Goal: Communication & Community: Answer question/provide support

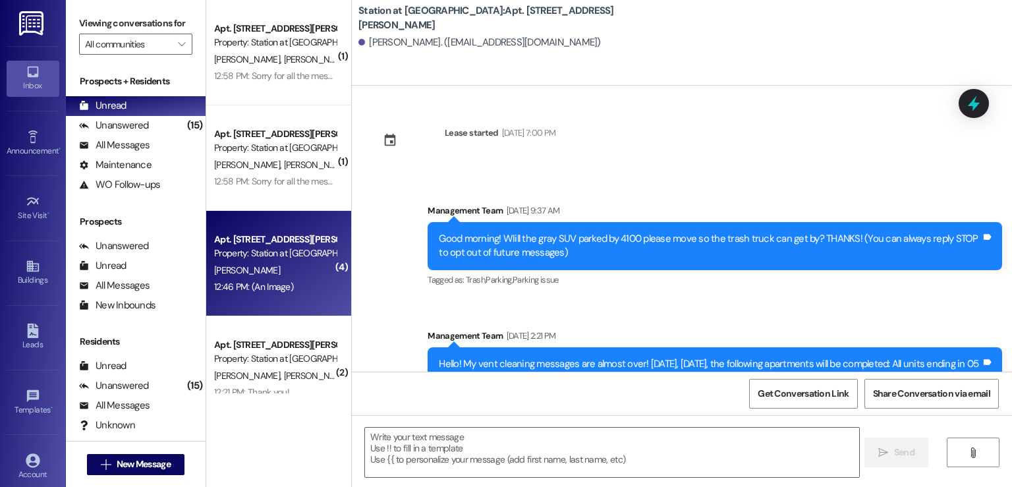
scroll to position [18561, 0]
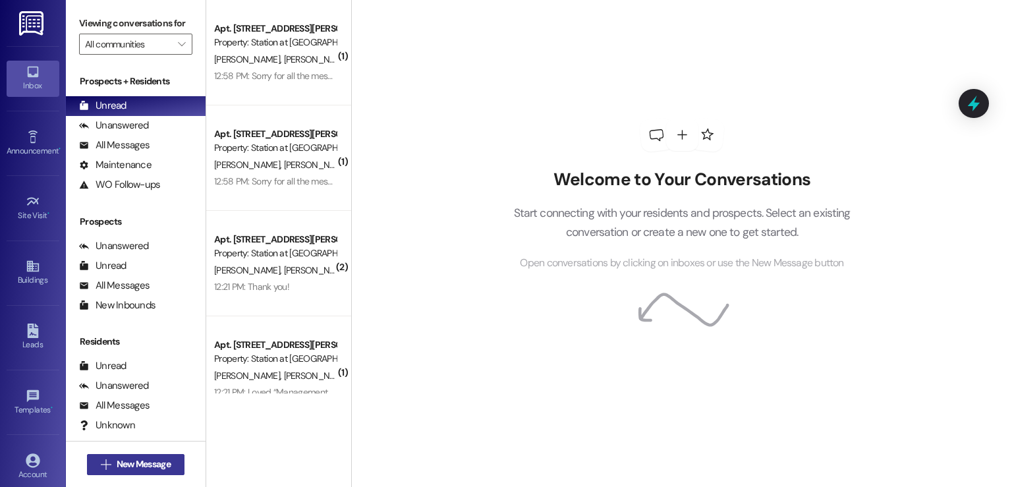
click at [125, 467] on span "New Message" at bounding box center [144, 464] width 54 height 14
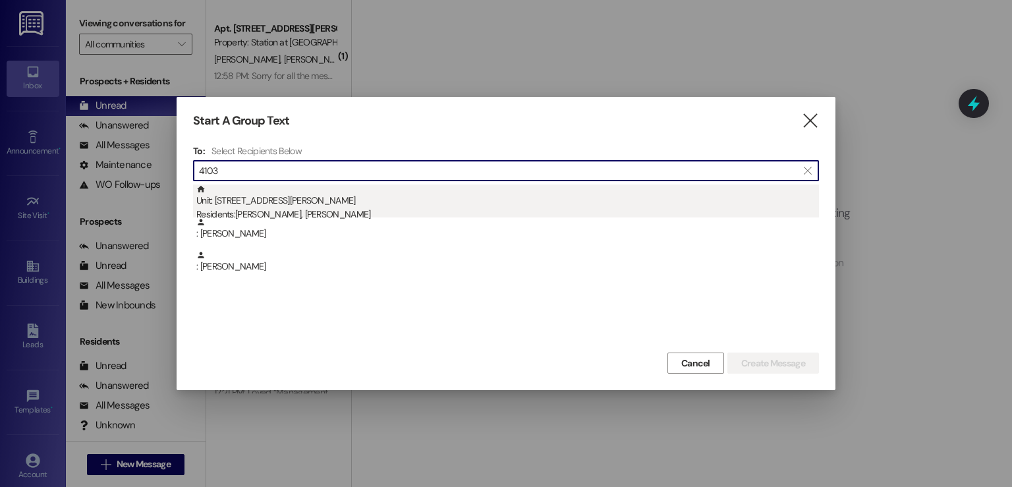
type input "4103"
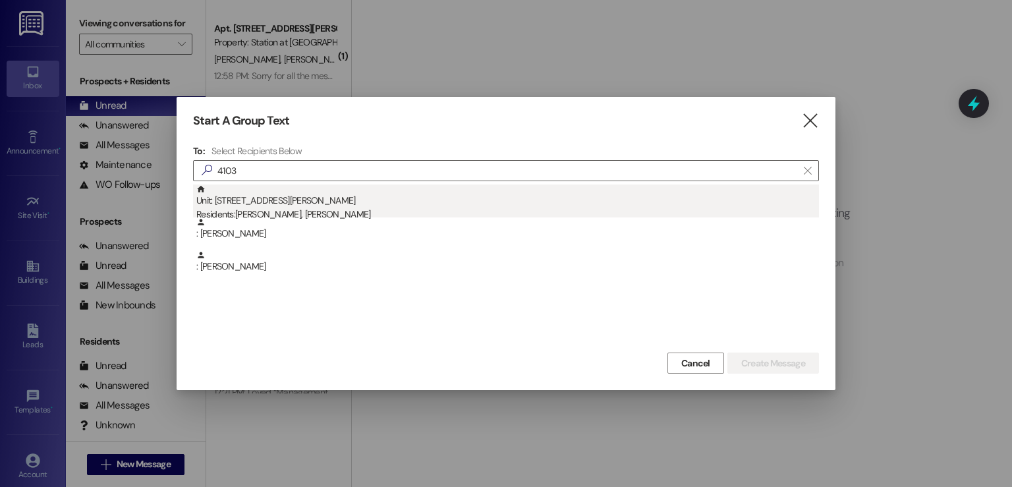
click at [310, 205] on div "Unit: [STREET_ADDRESS][PERSON_NAME] Residents: [PERSON_NAME], [PERSON_NAME]" at bounding box center [507, 204] width 623 height 38
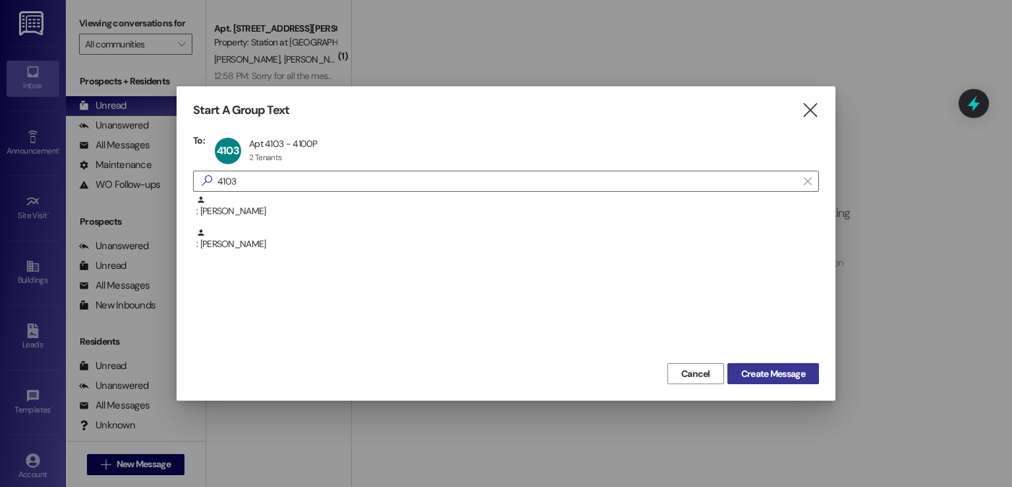
click at [797, 378] on span "Create Message" at bounding box center [773, 374] width 64 height 14
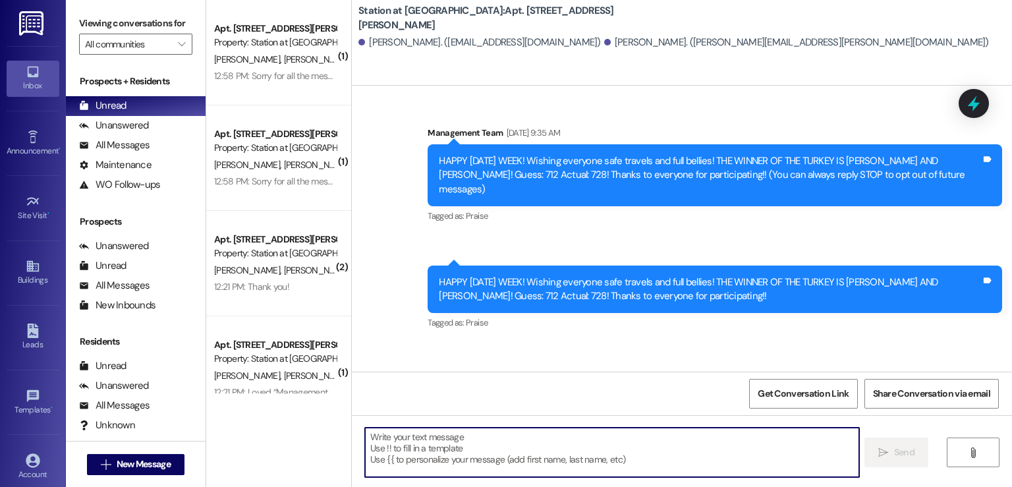
scroll to position [52920, 0]
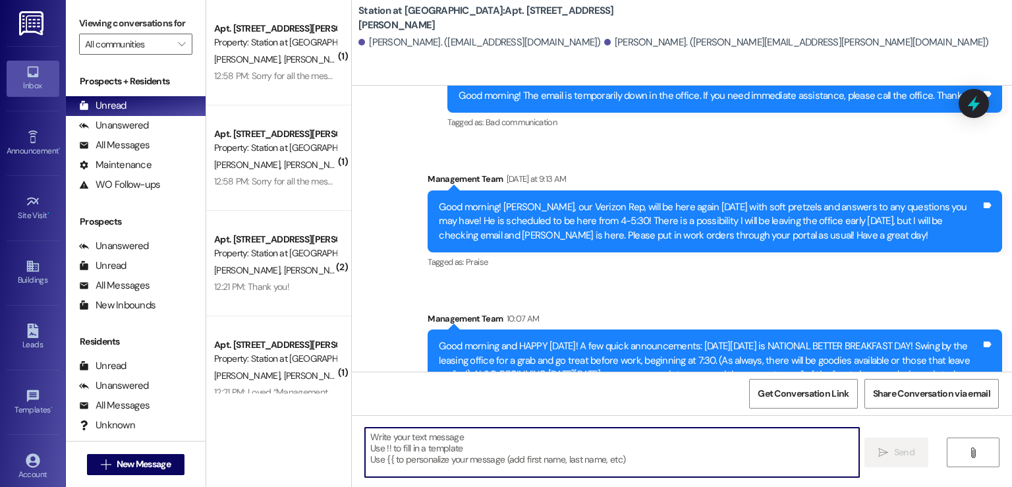
click at [403, 440] on textarea at bounding box center [612, 452] width 494 height 49
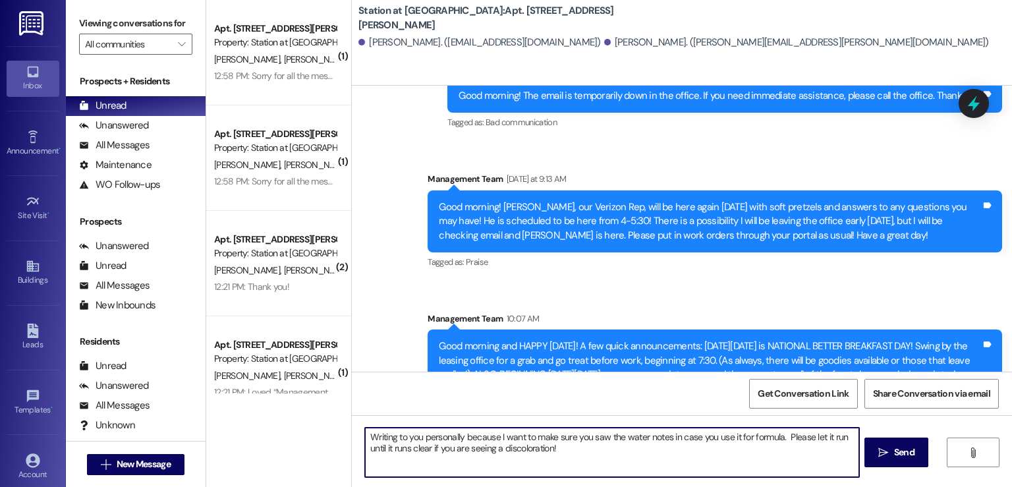
click at [567, 448] on textarea "Writing to you personally because I want to make sure you saw the water notes i…" at bounding box center [612, 452] width 494 height 49
drag, startPoint x: 364, startPoint y: 440, endPoint x: 564, endPoint y: 453, distance: 200.1
click at [564, 453] on textarea "Writing to you personally because I want to make sure you saw the water notes i…" at bounding box center [612, 452] width 494 height 49
click at [554, 451] on textarea "Writing to you personally because I want to make sure you saw the water notes i…" at bounding box center [612, 452] width 494 height 49
click at [775, 436] on textarea "Writing to you personally because I want to make sure you saw the water notes i…" at bounding box center [612, 452] width 494 height 49
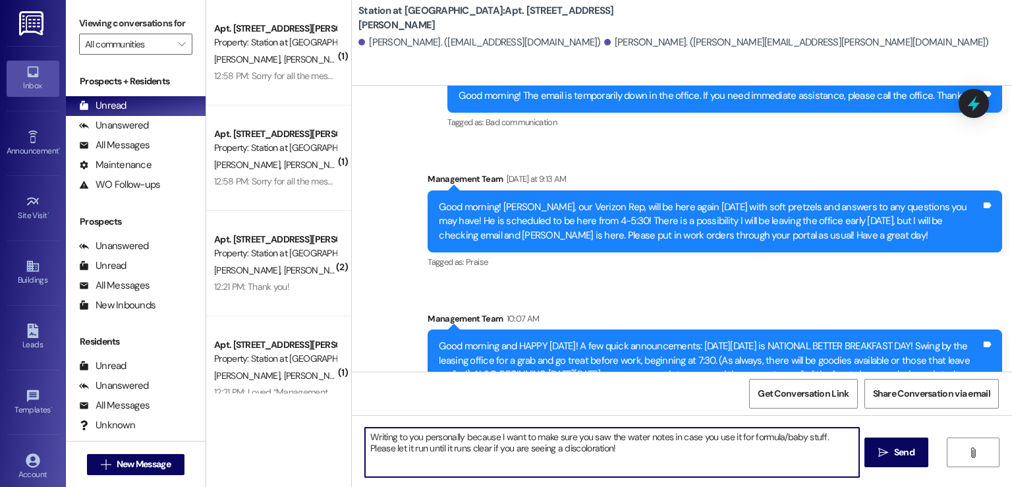
click at [601, 449] on textarea "Writing to you personally because I want to make sure you saw the water notes i…" at bounding box center [612, 452] width 494 height 49
drag, startPoint x: 601, startPoint y: 449, endPoint x: 360, endPoint y: 438, distance: 240.8
click at [365, 438] on textarea "Writing to you personally because I want to make sure you saw the water notes i…" at bounding box center [612, 452] width 494 height 49
click at [598, 455] on textarea "Writing to you personally because I want to make sure you saw the water notes i…" at bounding box center [612, 452] width 494 height 49
click at [637, 453] on textarea "Writing to you personally because I want to make sure you saw the water notes i…" at bounding box center [612, 452] width 494 height 49
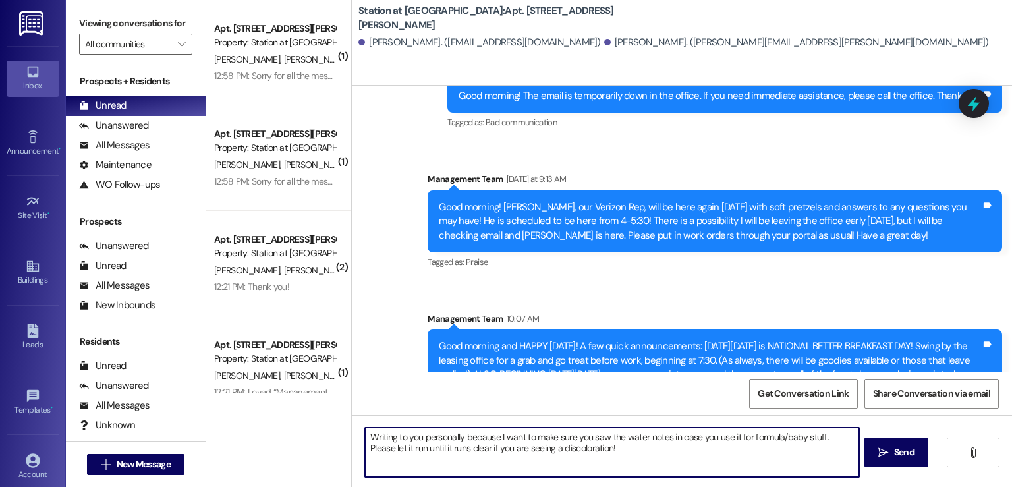
click at [620, 451] on textarea "Writing to you personally because I want to make sure you saw the water notes i…" at bounding box center [612, 452] width 494 height 49
type textarea "Writing to you personally because I want to make sure you saw the water notes i…"
click at [882, 461] on button " Send" at bounding box center [897, 453] width 64 height 30
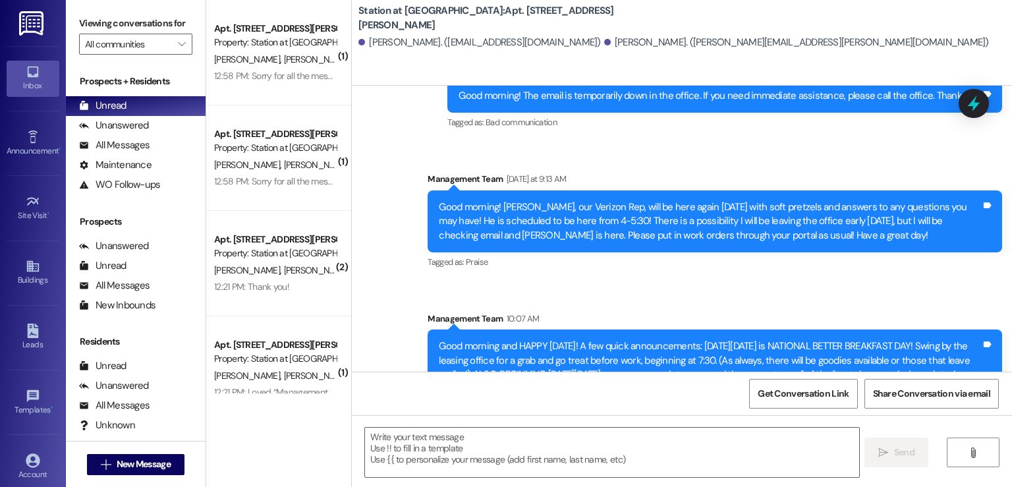
scroll to position [53026, 0]
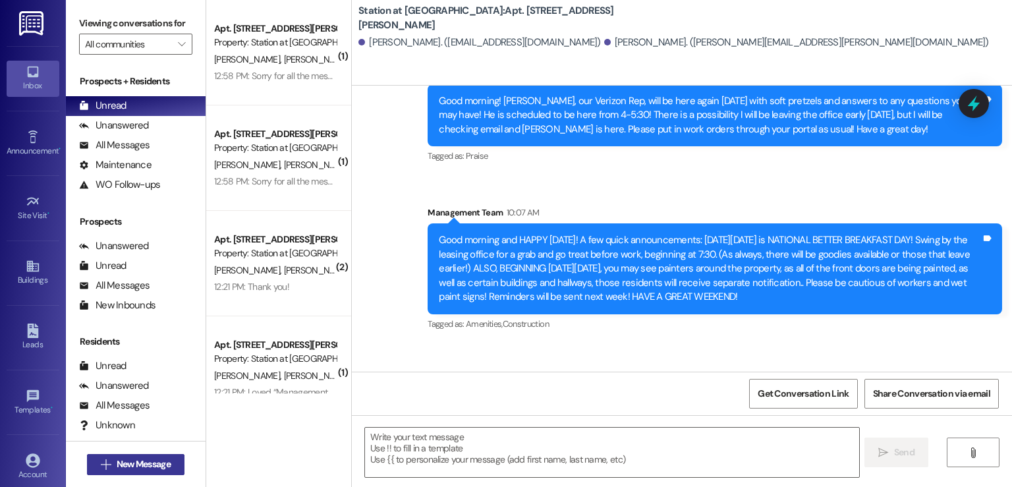
click at [150, 469] on span "New Message" at bounding box center [144, 464] width 54 height 14
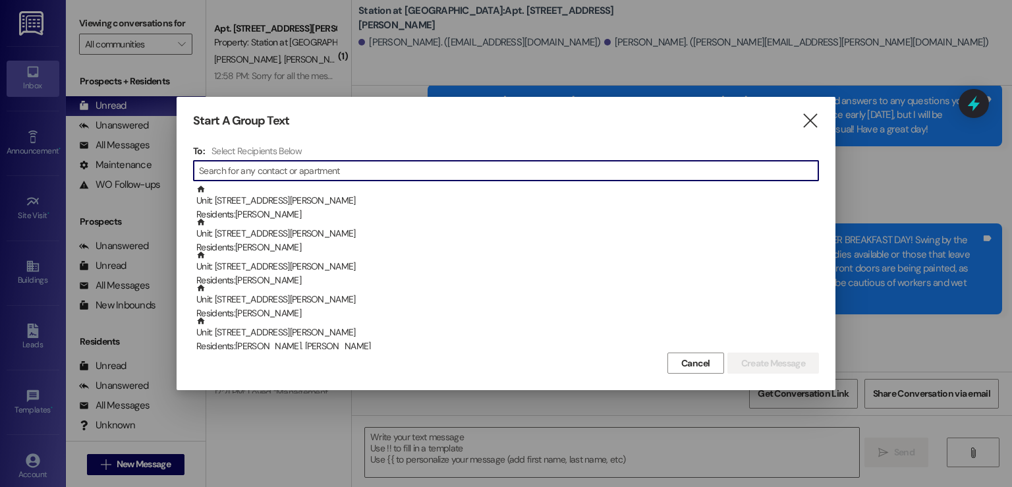
click at [240, 171] on input at bounding box center [508, 170] width 619 height 18
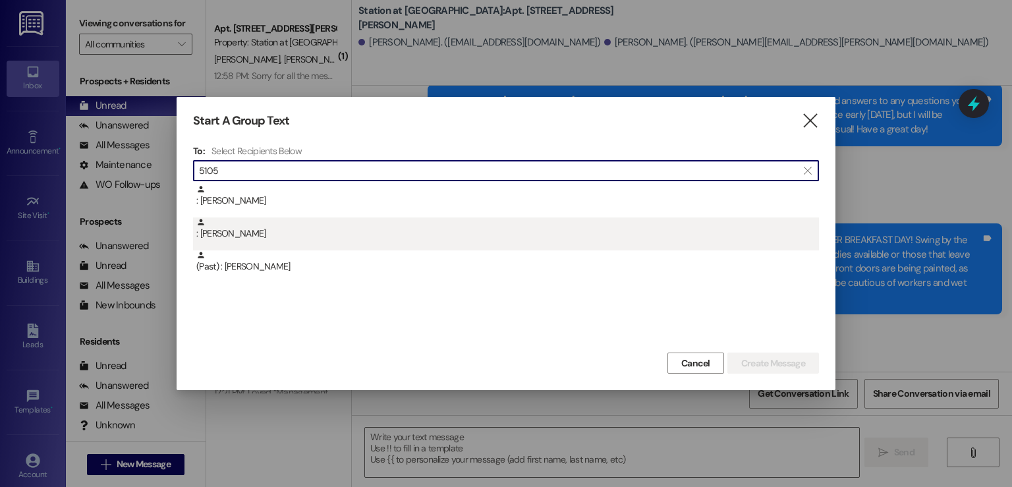
type input "5105"
click at [254, 238] on div ": [PERSON_NAME]" at bounding box center [507, 228] width 623 height 23
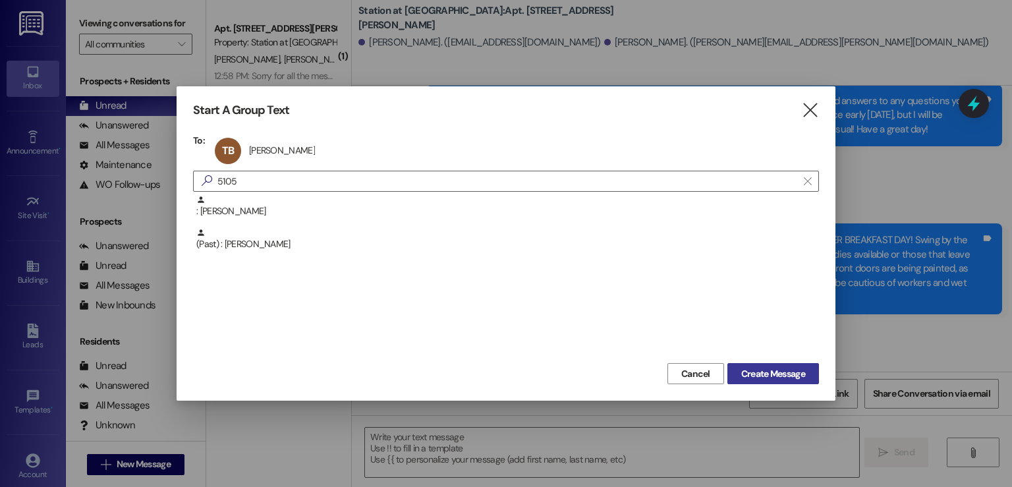
click at [780, 376] on span "Create Message" at bounding box center [773, 374] width 64 height 14
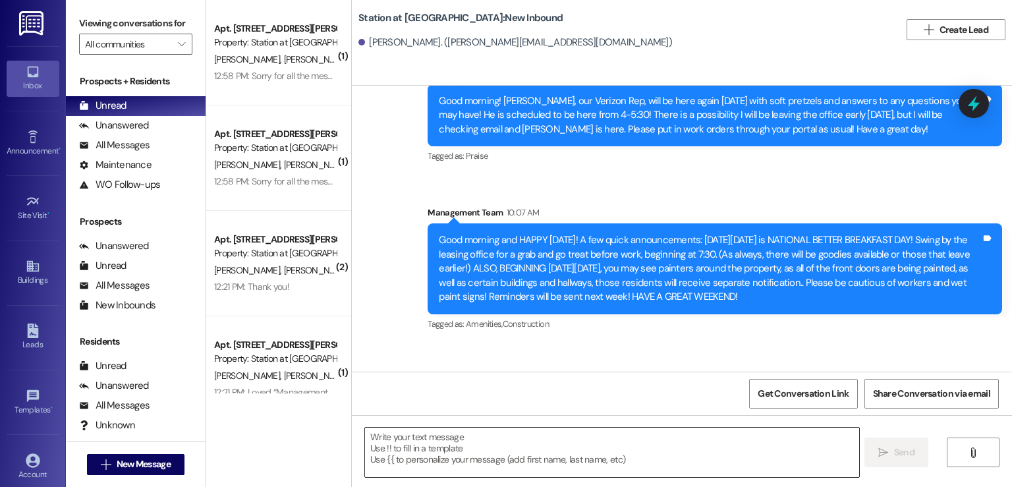
click at [368, 440] on textarea at bounding box center [612, 452] width 494 height 49
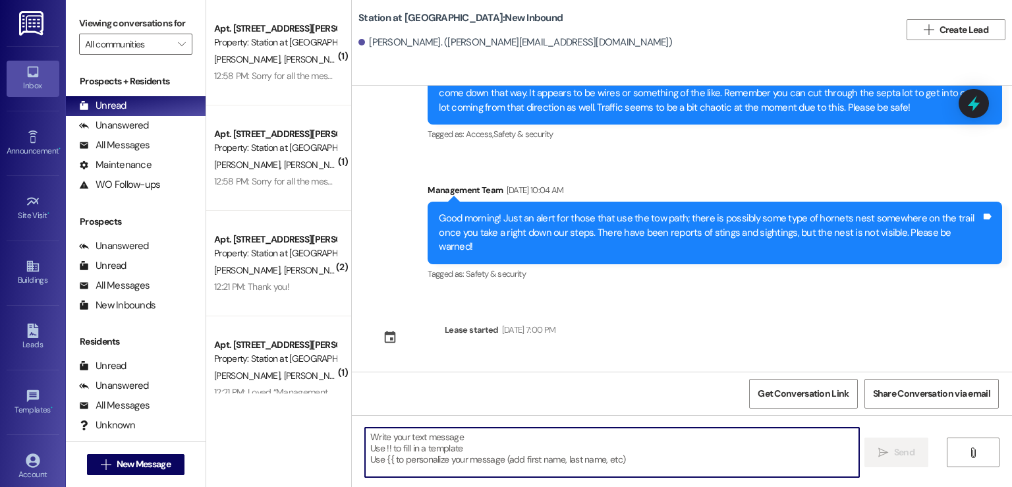
scroll to position [17210, 0]
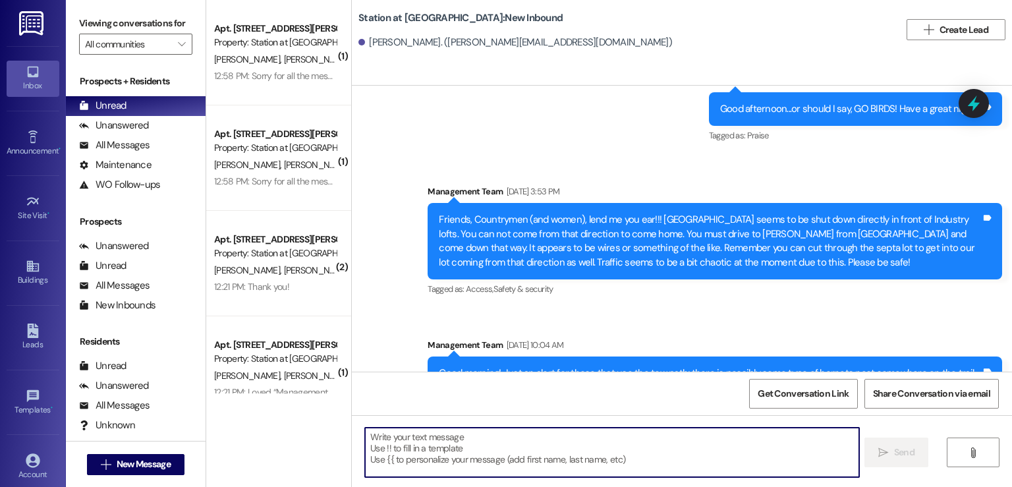
paste textarea "Writing to you personally because I want to make sure you saw the water notes i…"
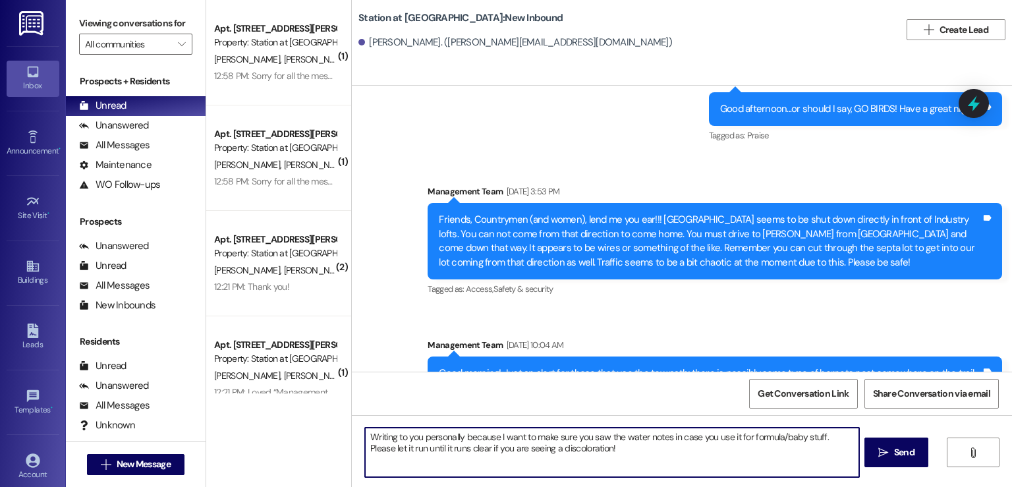
type textarea "Writing to you personally because I want to make sure you saw the water notes i…"
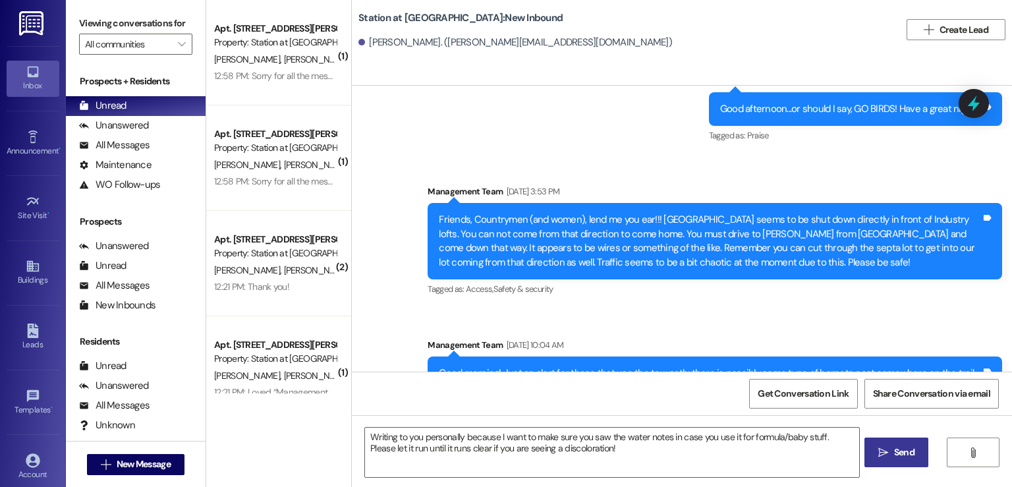
click at [867, 450] on div "Writing to you personally because I want to make sure you saw the water notes i…" at bounding box center [682, 464] width 660 height 99
click at [881, 458] on span " Send" at bounding box center [897, 452] width 42 height 14
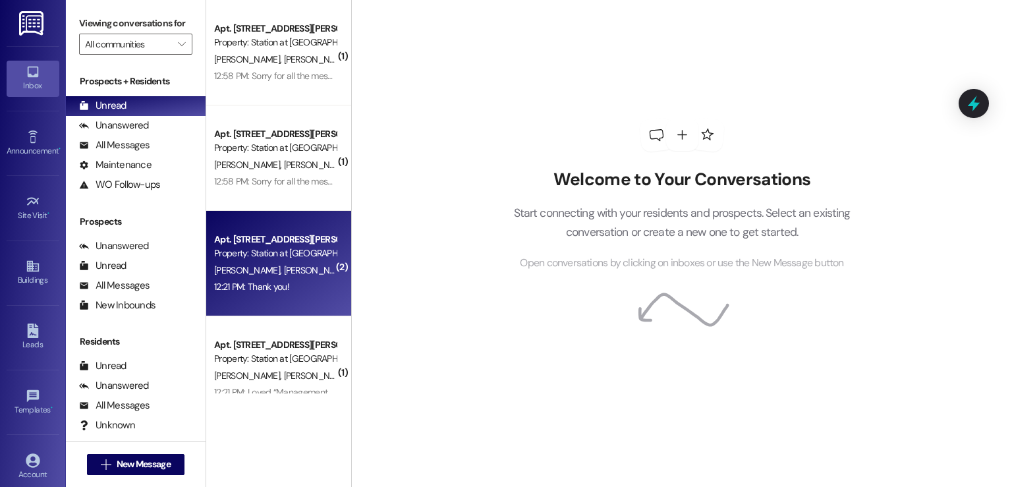
click at [284, 271] on span "[PERSON_NAME]" at bounding box center [317, 270] width 66 height 12
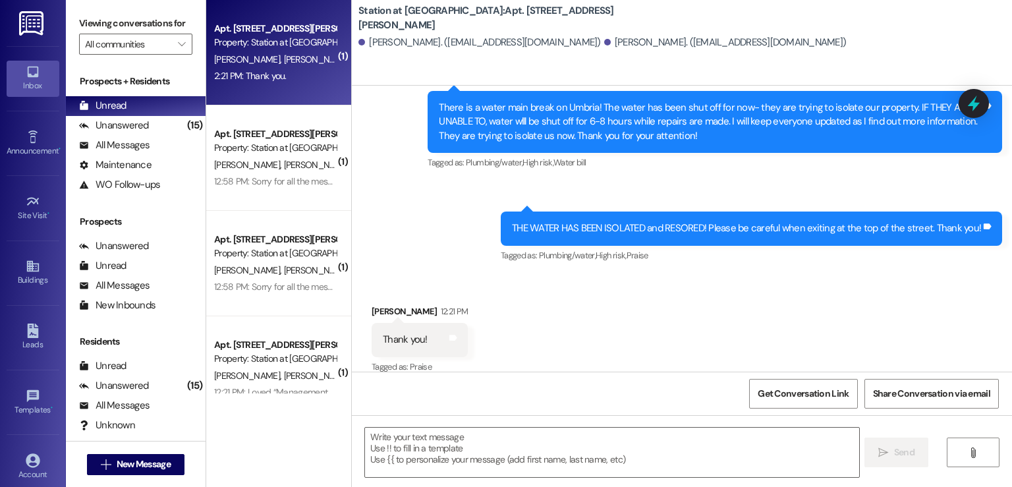
click at [307, 44] on div "Property: Station at [GEOGRAPHIC_DATA]" at bounding box center [275, 43] width 122 height 14
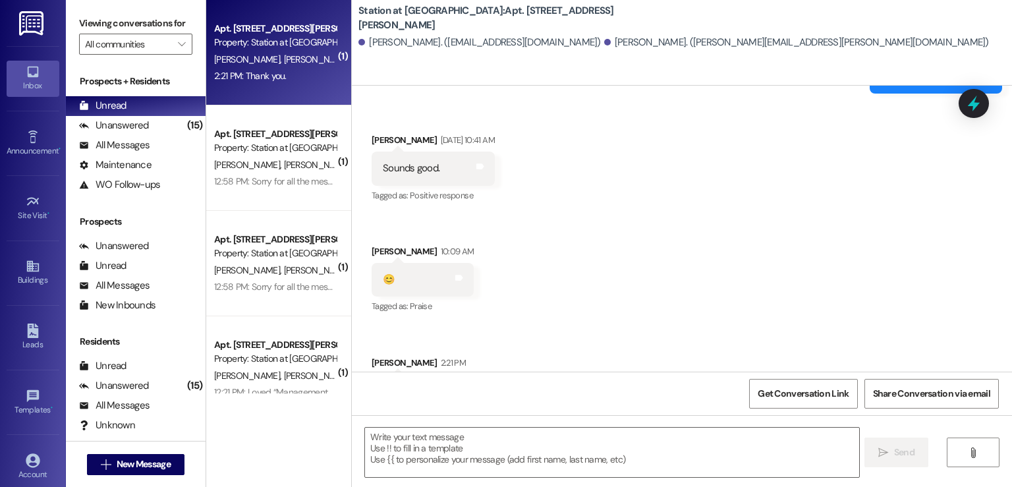
scroll to position [940, 0]
